Goal: Task Accomplishment & Management: Use online tool/utility

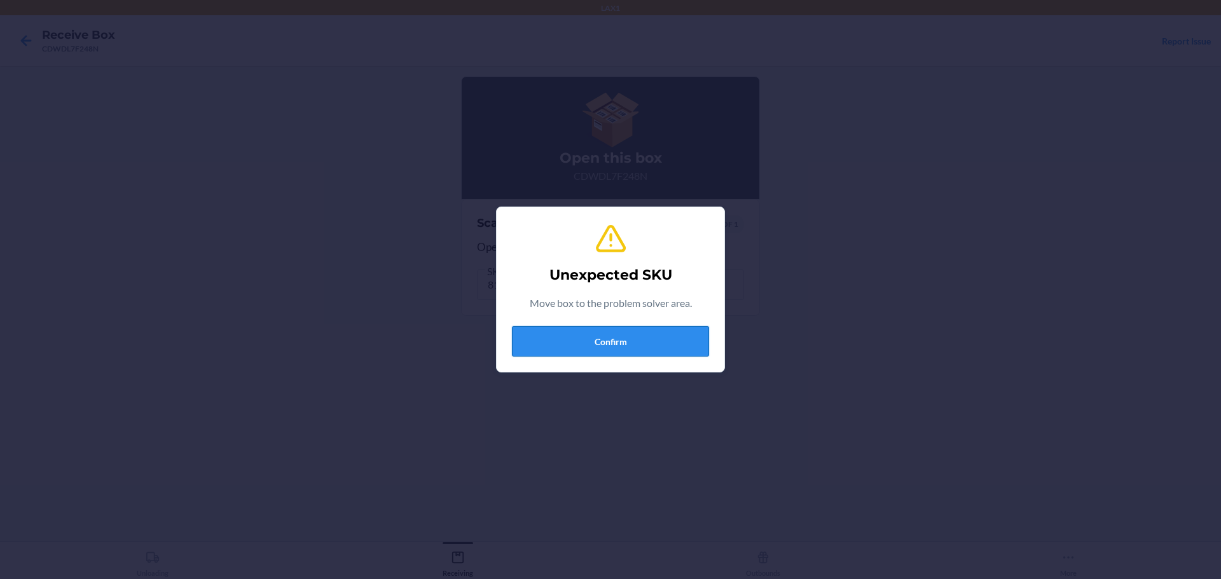
click at [612, 347] on button "Confirm" at bounding box center [610, 341] width 197 height 31
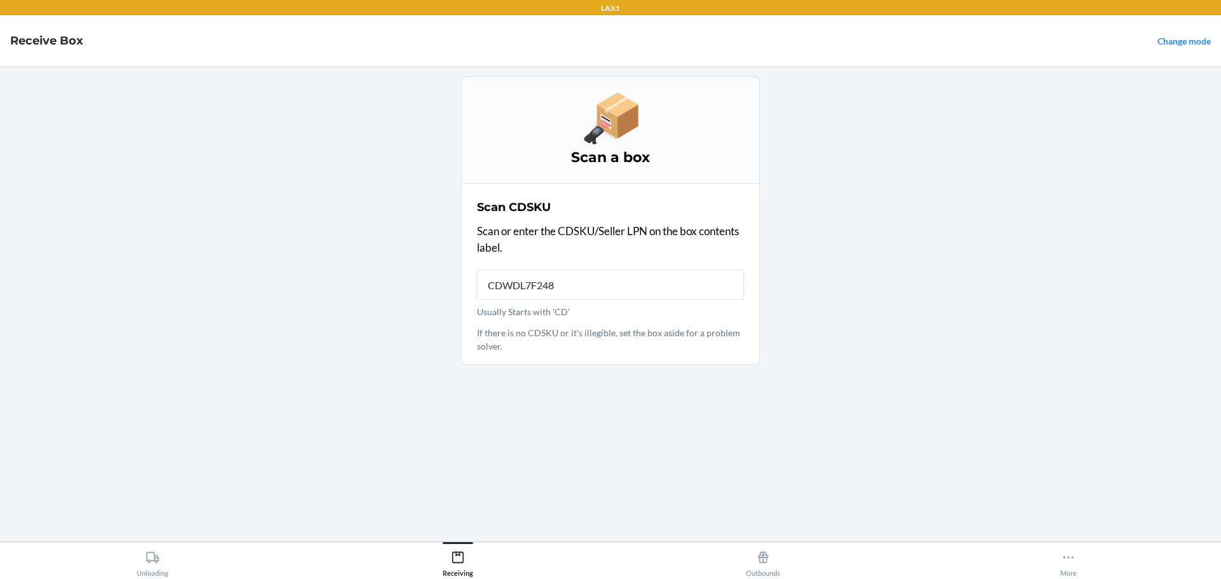
type input "CDWDL7F248N"
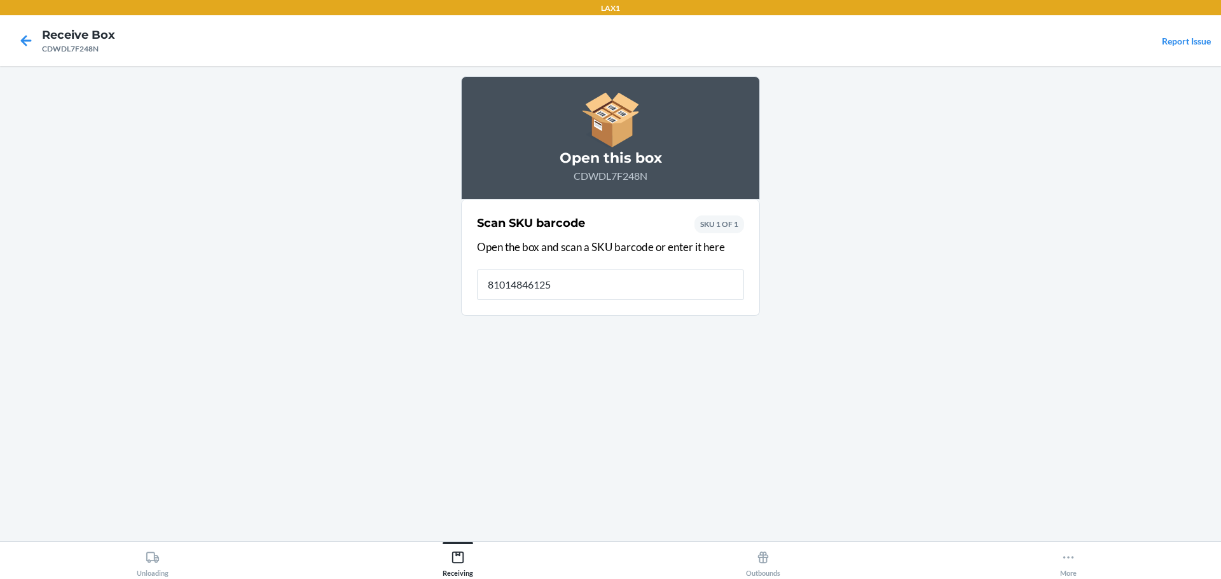
type input "810148461256"
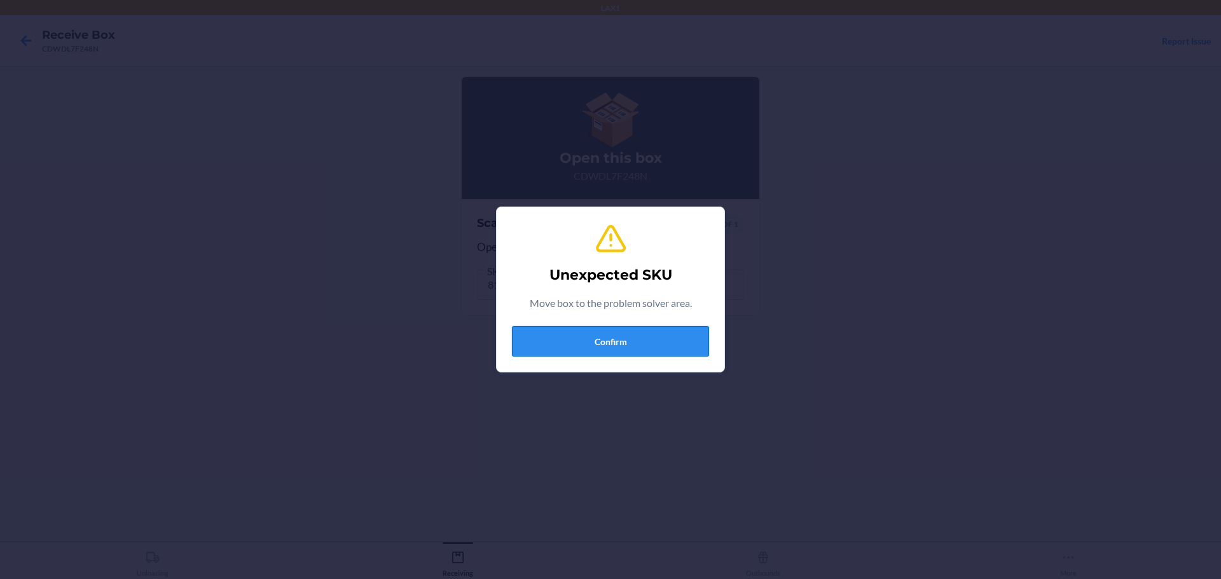
click at [676, 336] on button "Confirm" at bounding box center [610, 341] width 197 height 31
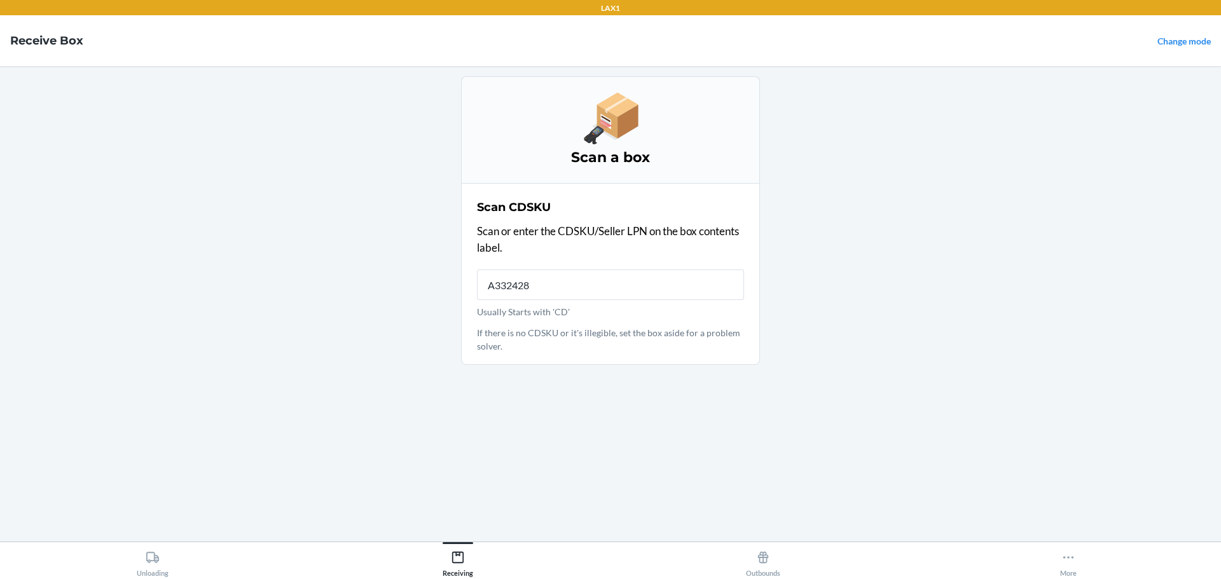
type input "A3324288"
type input "CDAMZW3NZX5"
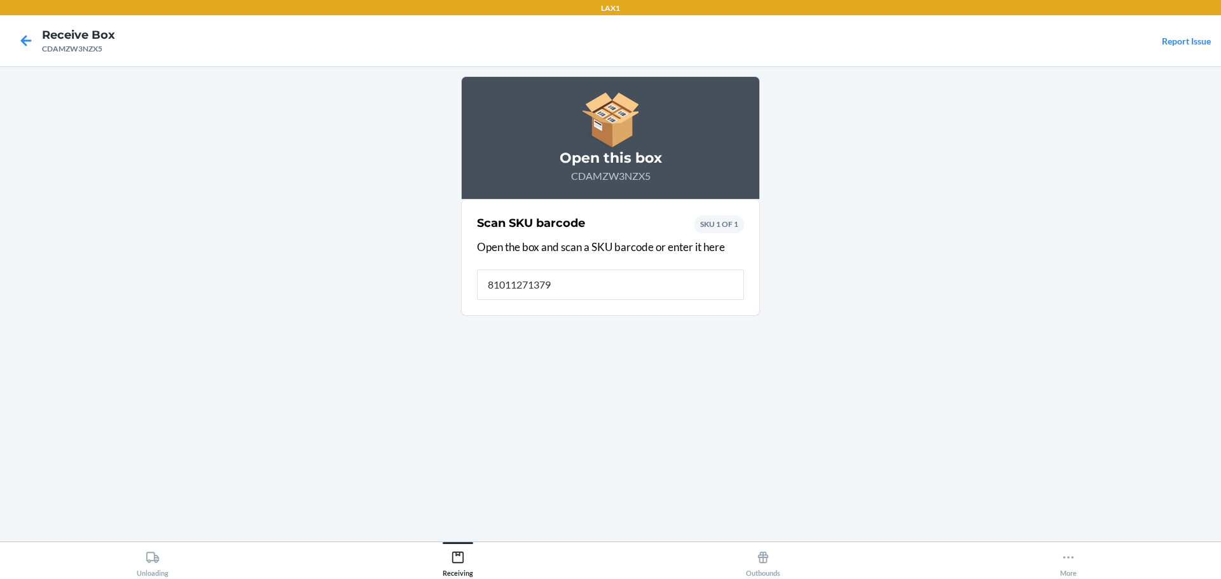
type input "810112713794"
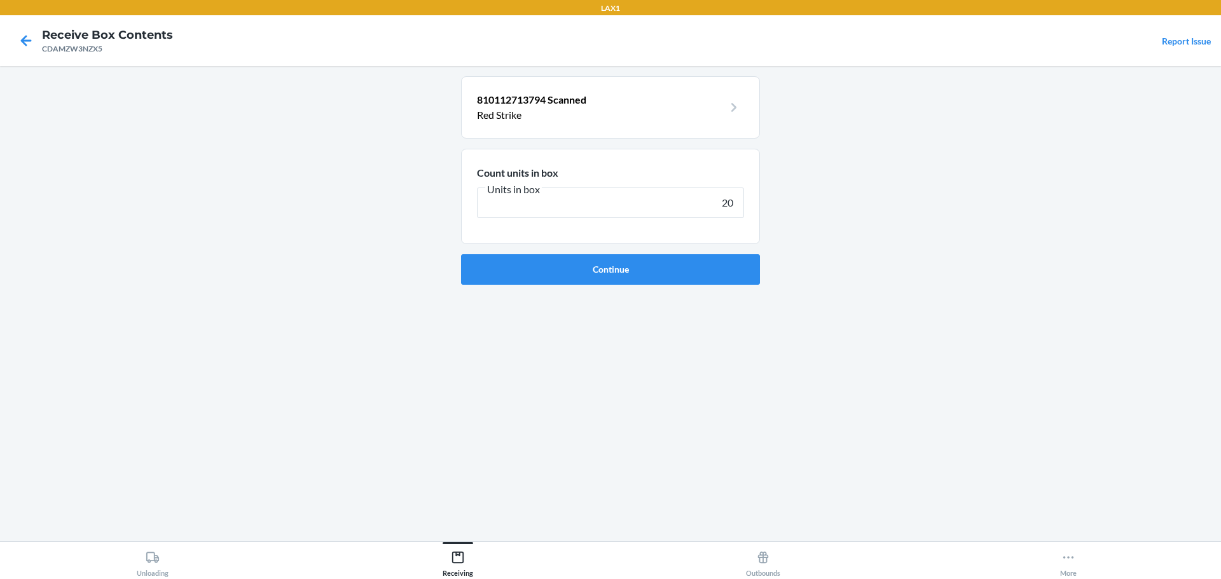
type input "200"
click button "Continue" at bounding box center [610, 269] width 299 height 31
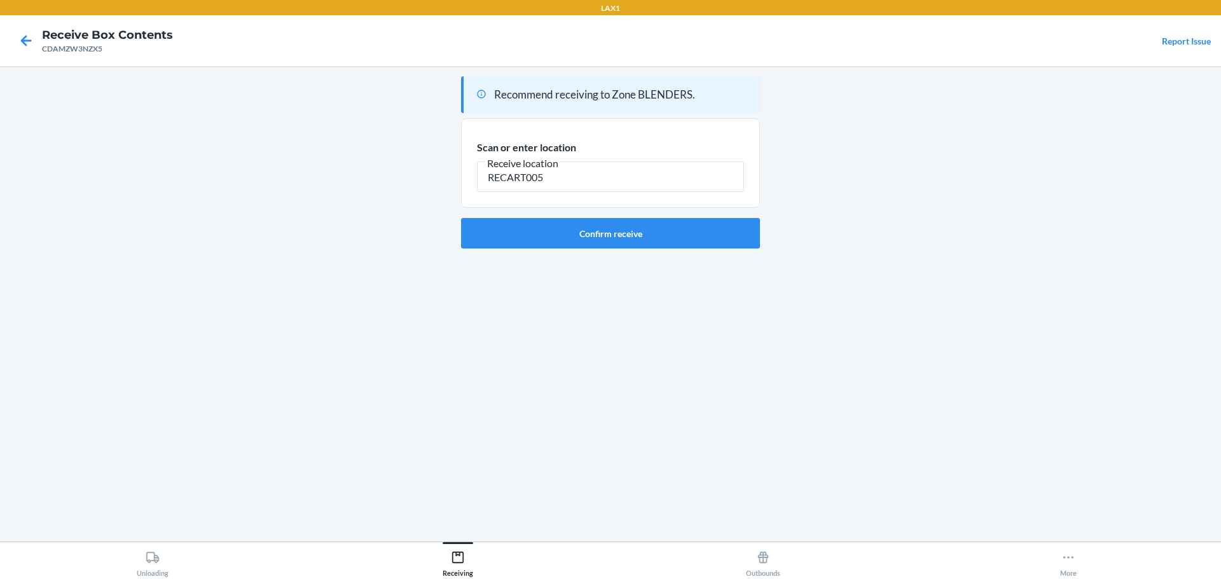
type input "RECART005"
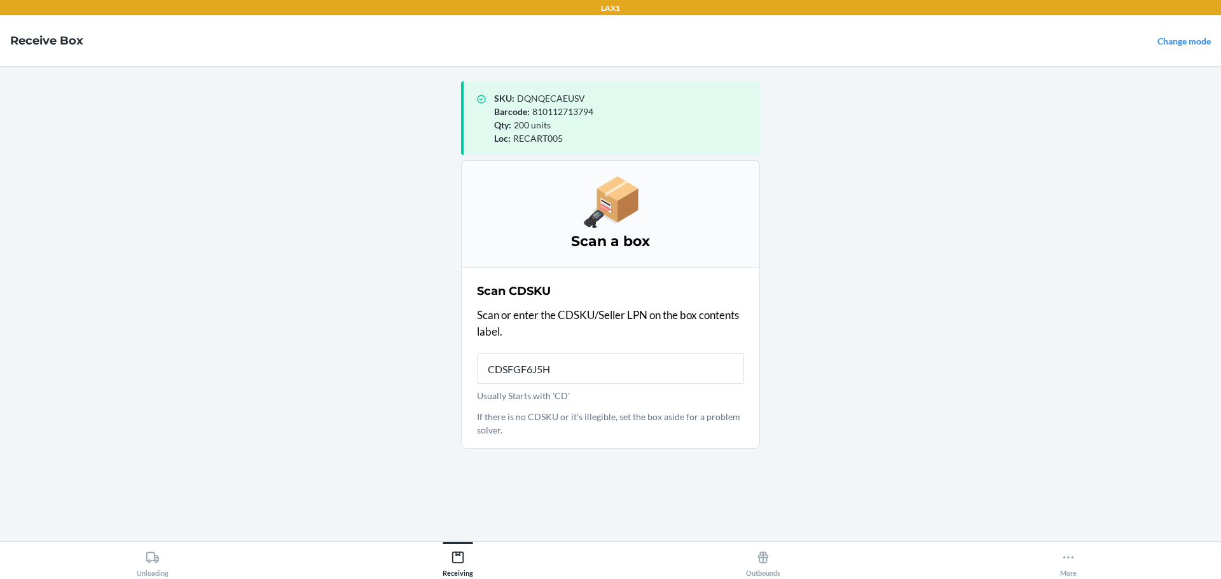
type input "CDSFGF6J5HW"
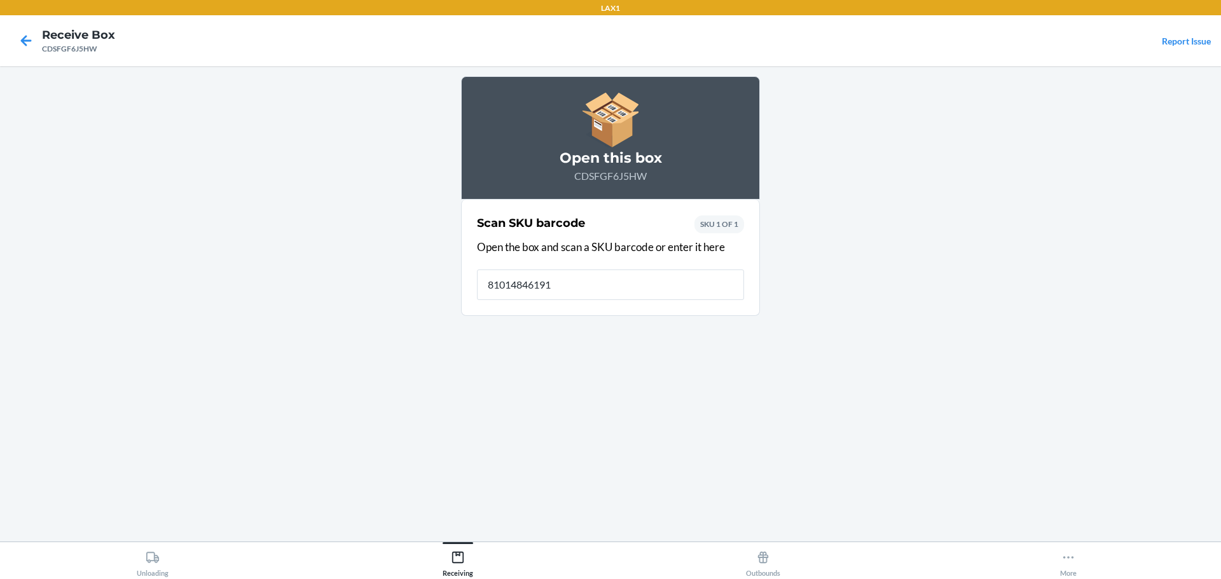
type input "810148461911"
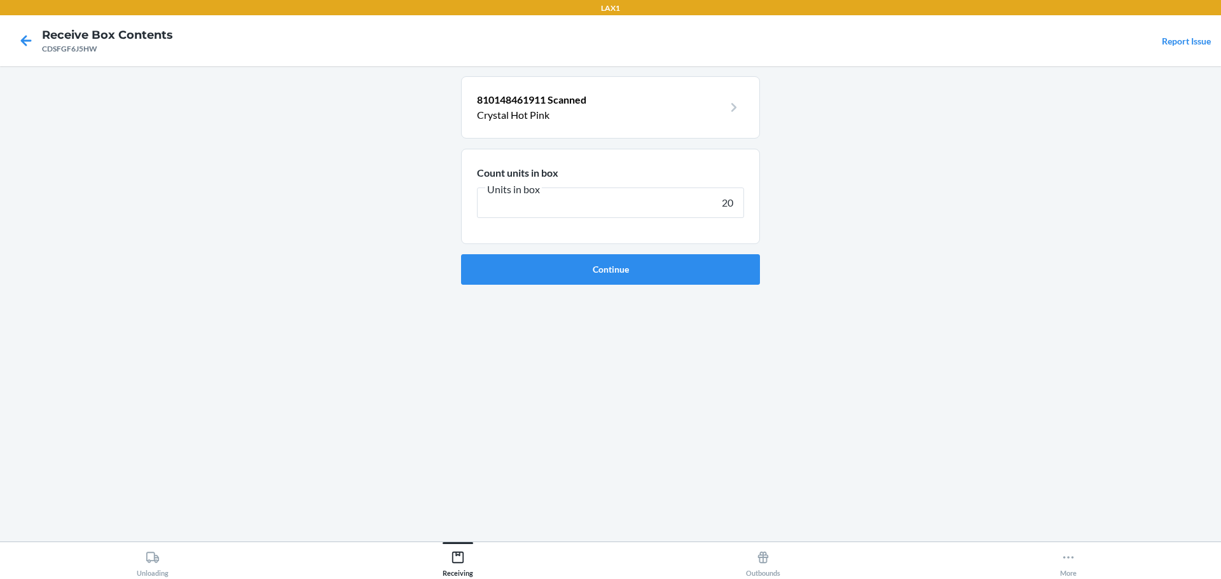
type input "200"
click button "Continue" at bounding box center [610, 269] width 299 height 31
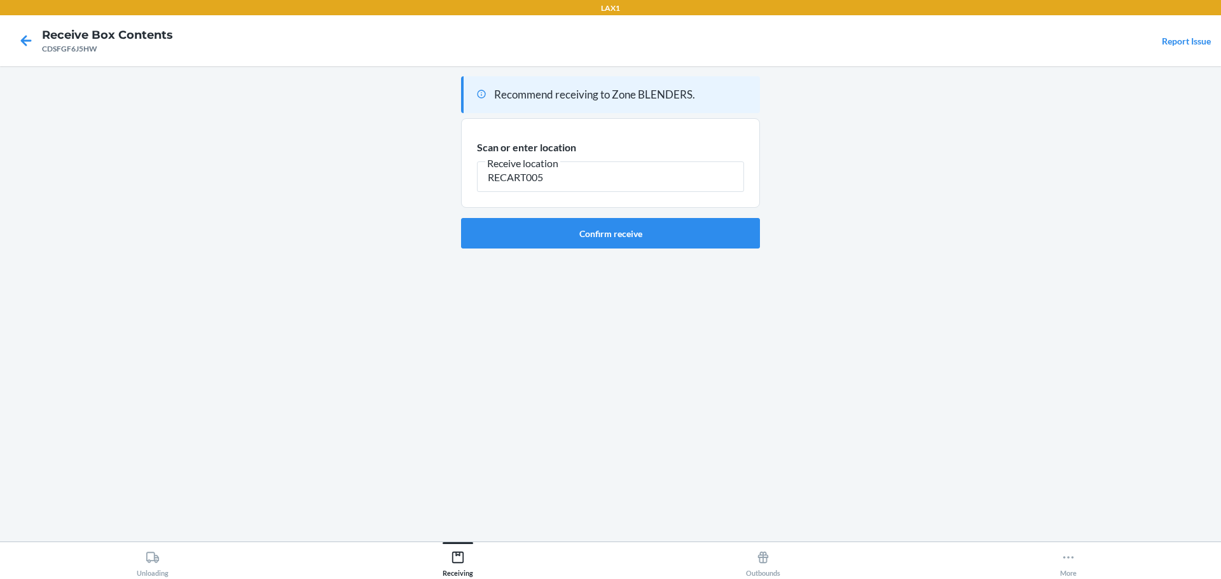
type input "RECART005"
